Goal: Check status: Check status

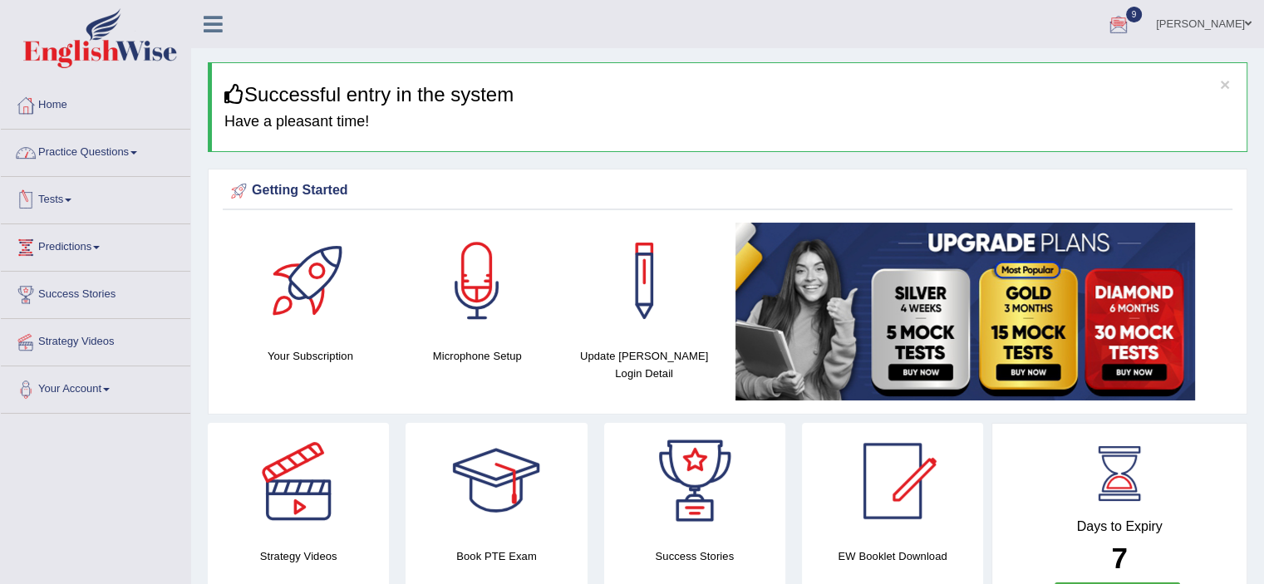
click at [71, 200] on span at bounding box center [68, 200] width 7 height 3
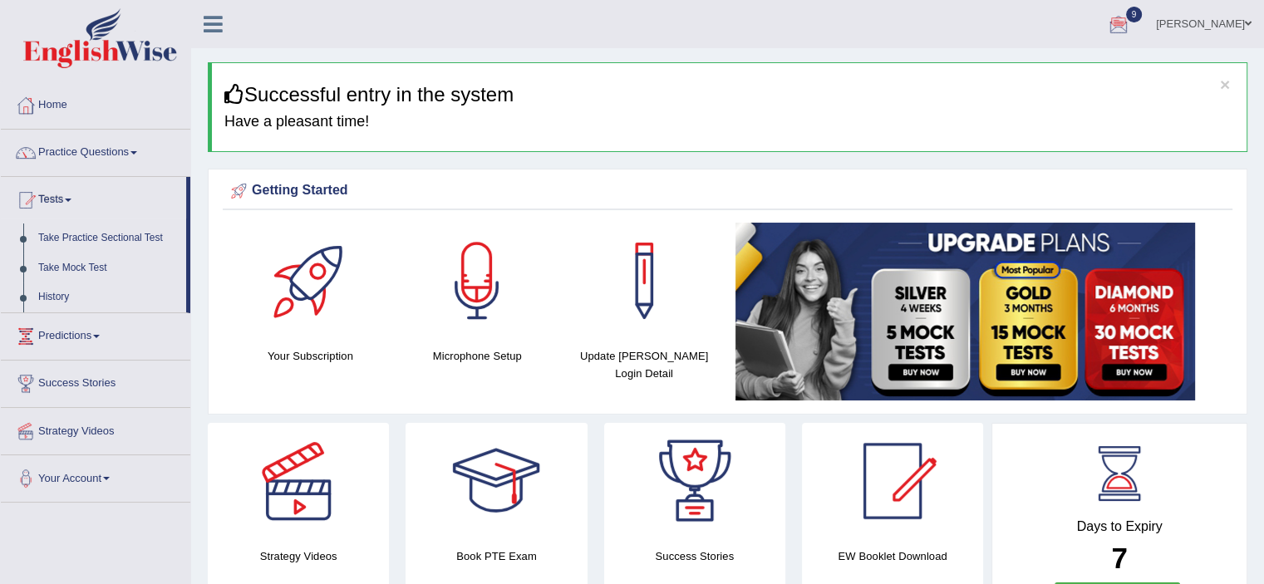
click at [903, 91] on h3 "Successful entry in the system" at bounding box center [728, 95] width 1009 height 22
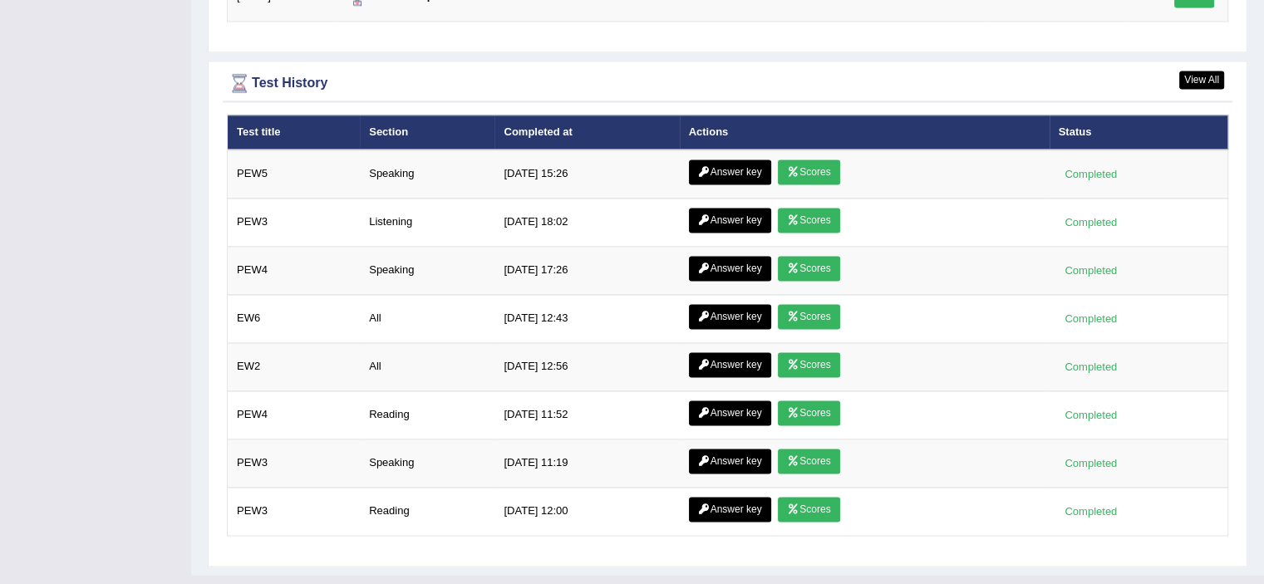
scroll to position [2390, 0]
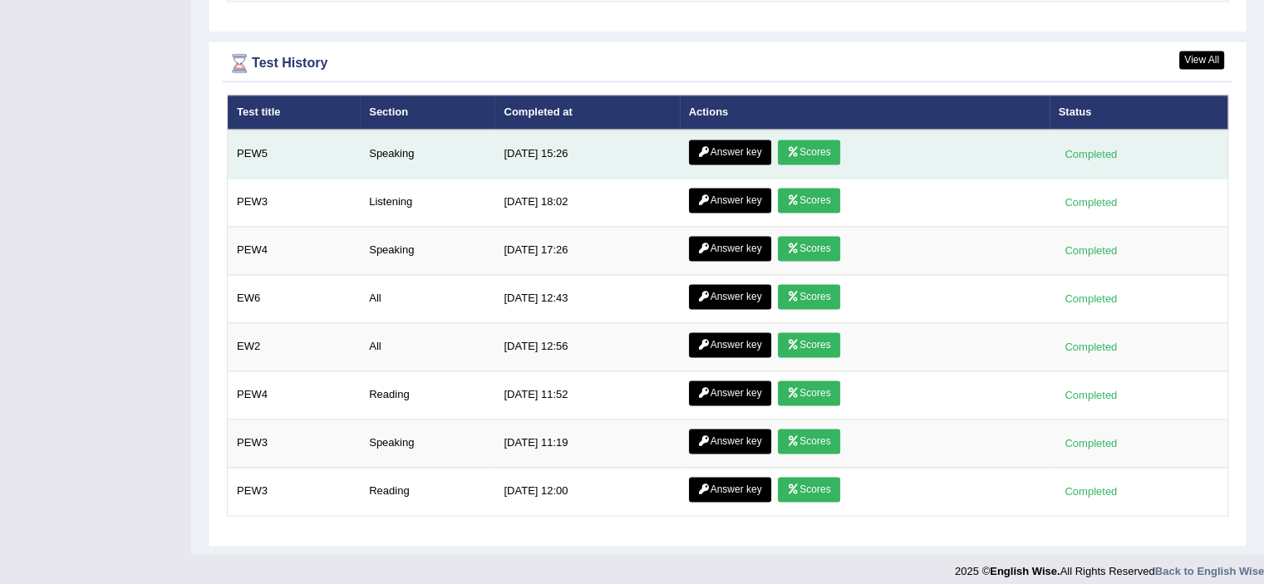
click at [748, 142] on link "Answer key" at bounding box center [730, 152] width 82 height 25
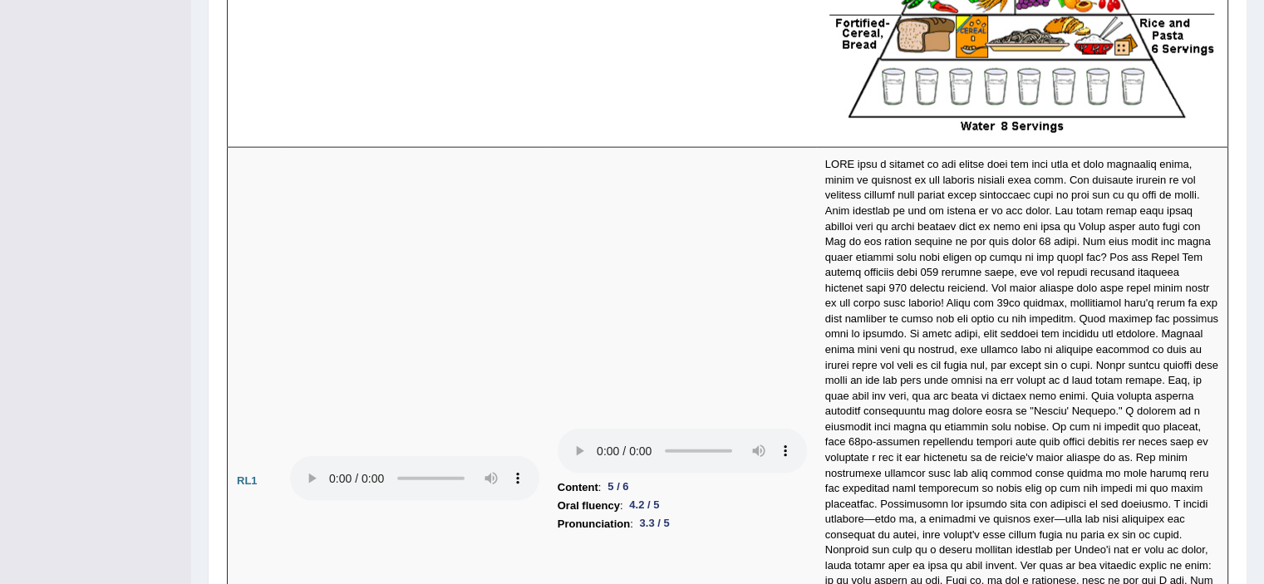
scroll to position [3464, 0]
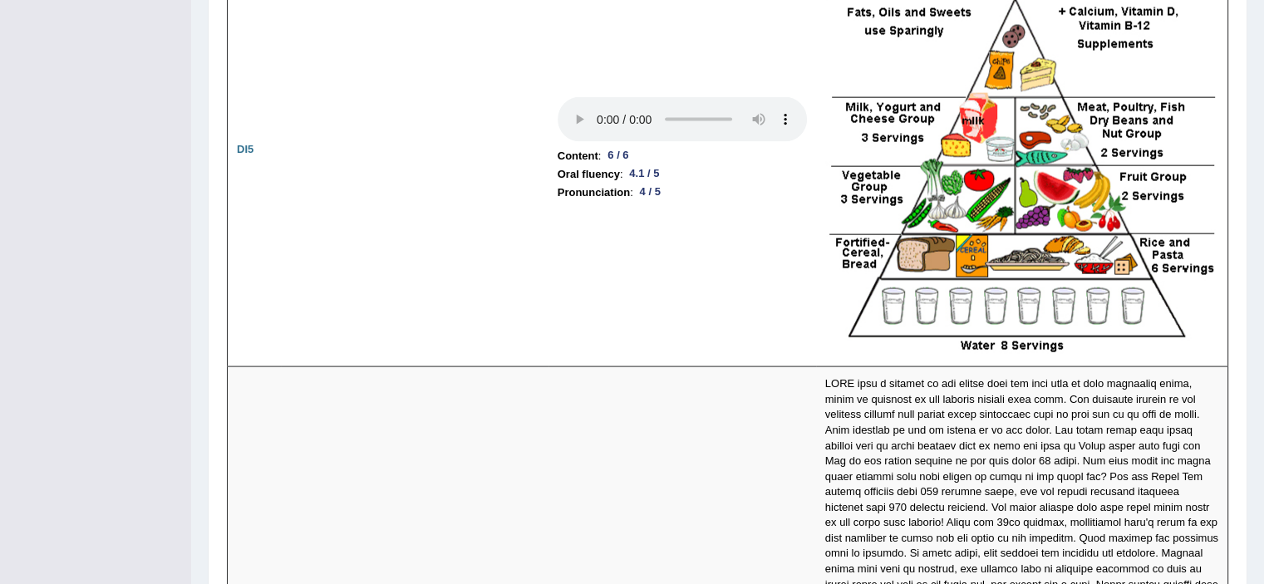
drag, startPoint x: 1240, startPoint y: 14, endPoint x: 1235, endPoint y: 3, distance: 11.9
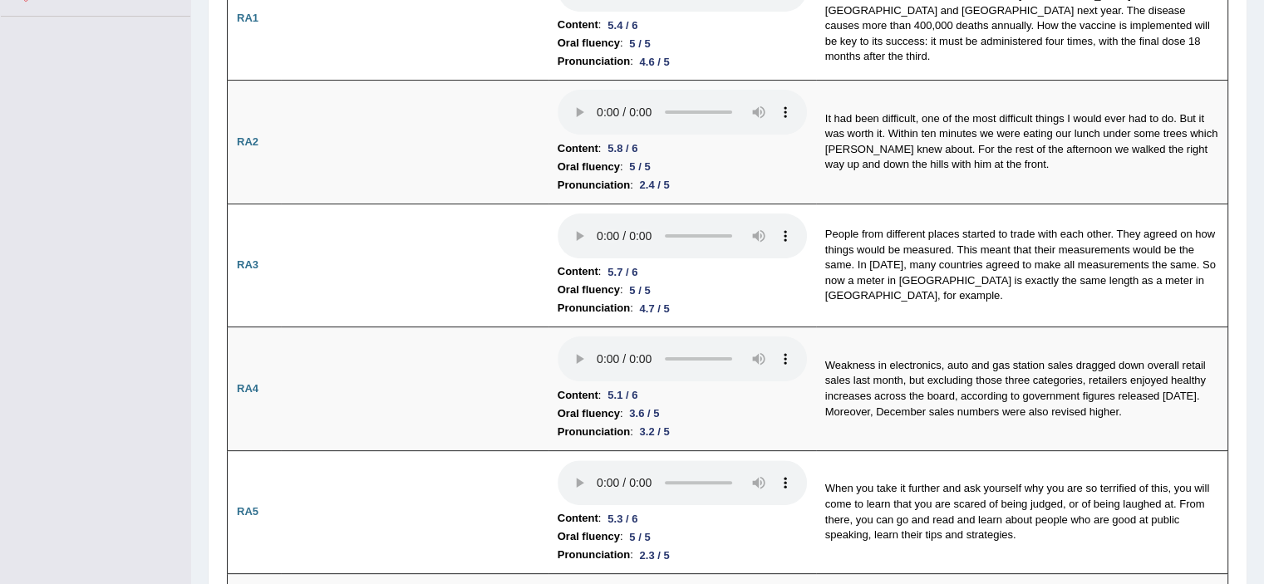
scroll to position [0, 0]
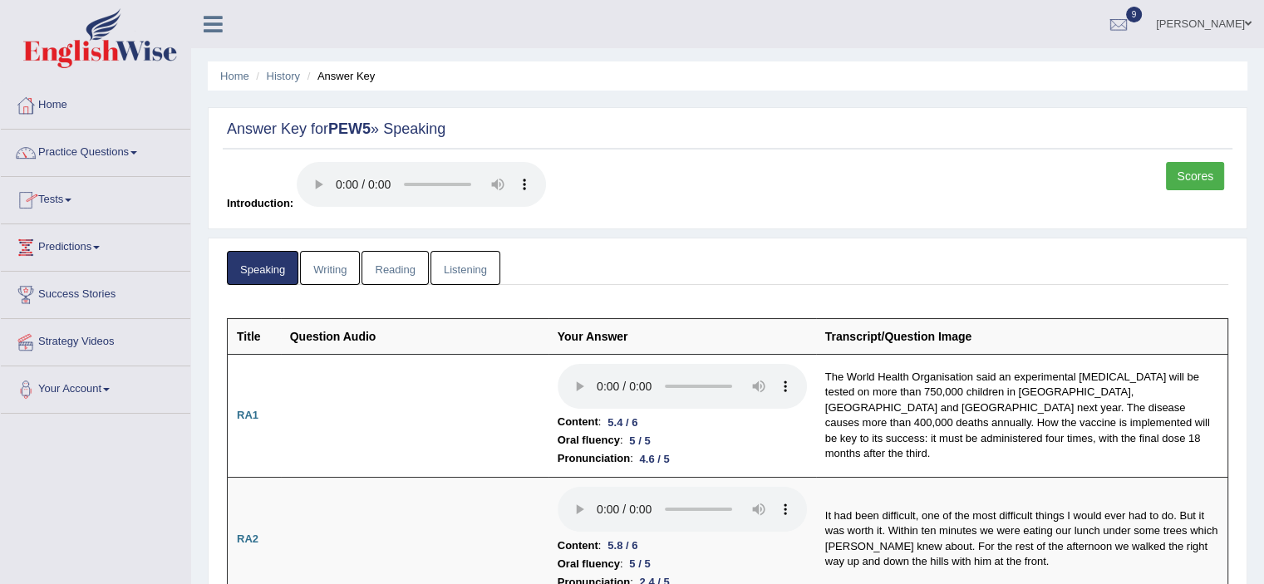
click at [456, 261] on link "Listening" at bounding box center [465, 268] width 70 height 34
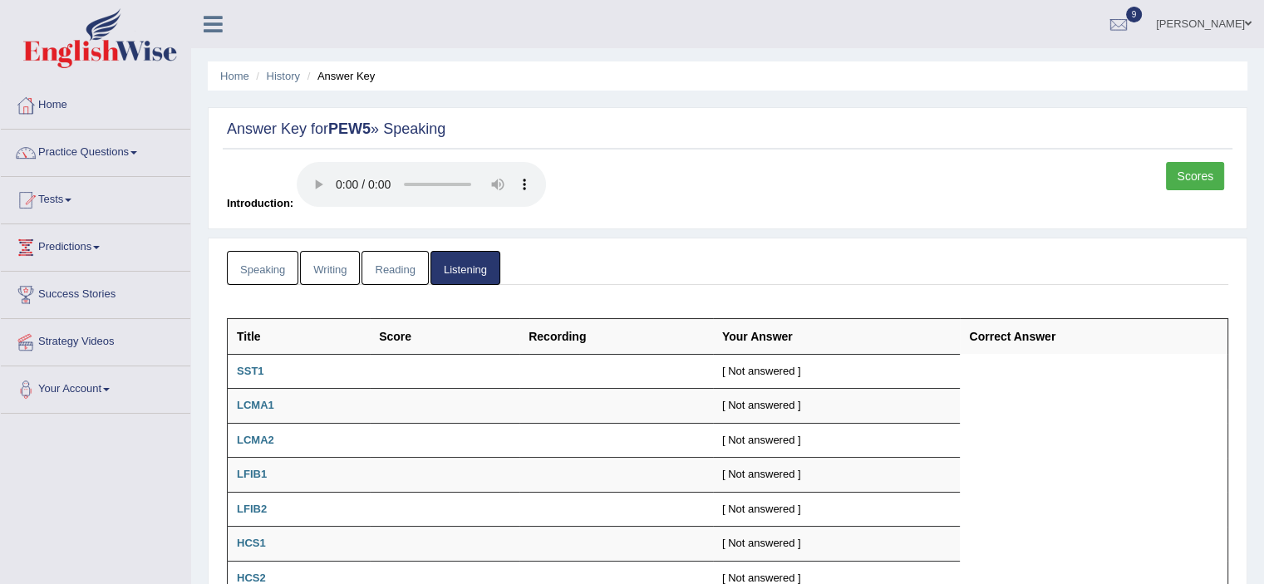
click at [1202, 172] on link "Scores" at bounding box center [1195, 176] width 58 height 28
